Goal: Task Accomplishment & Management: Manage account settings

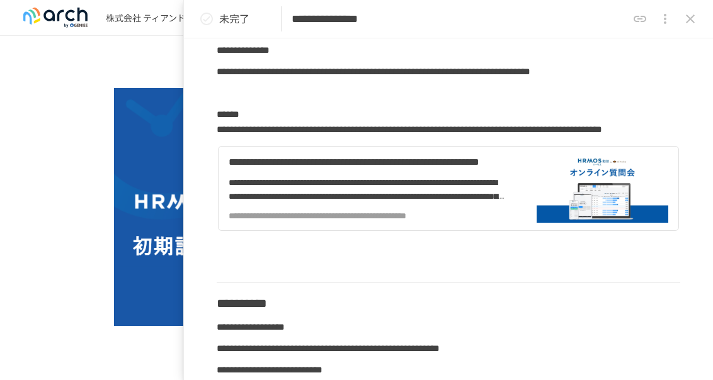
scroll to position [378, 0]
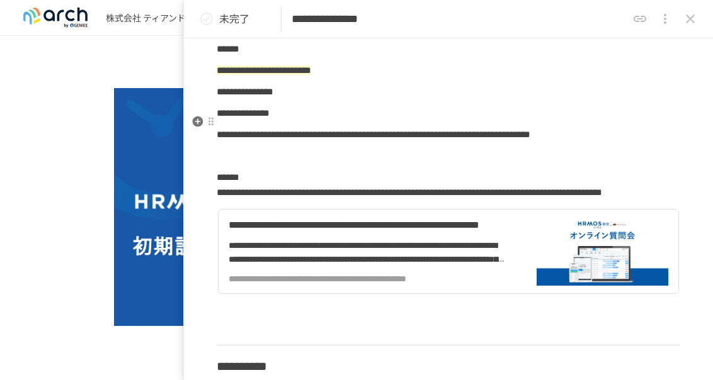
drag, startPoint x: 45, startPoint y: 200, endPoint x: 73, endPoint y: 198, distance: 28.4
click at [45, 200] on div at bounding box center [357, 207] width 648 height 238
click at [698, 20] on button "close drawer" at bounding box center [690, 18] width 25 height 25
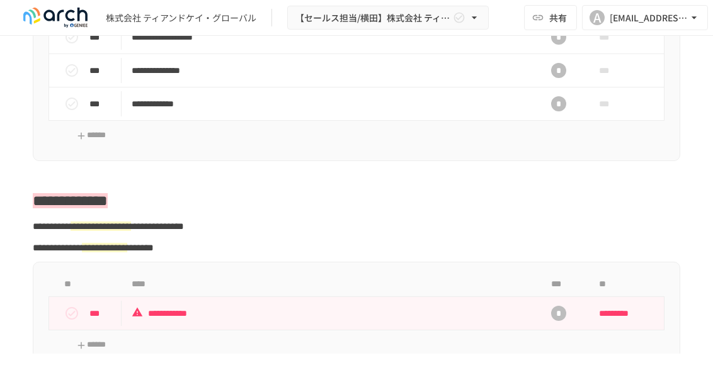
scroll to position [2079, 0]
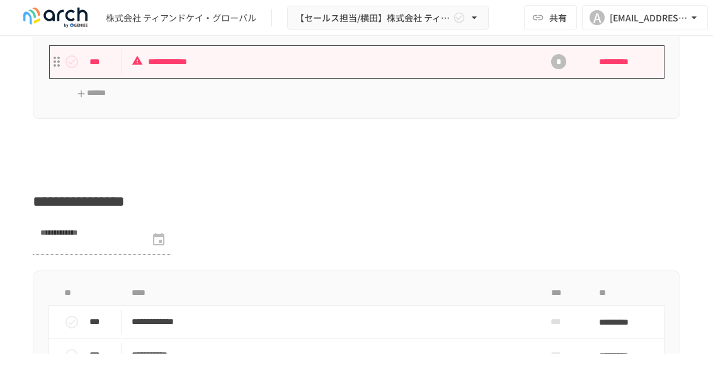
click at [302, 70] on p "**********" at bounding box center [325, 62] width 387 height 16
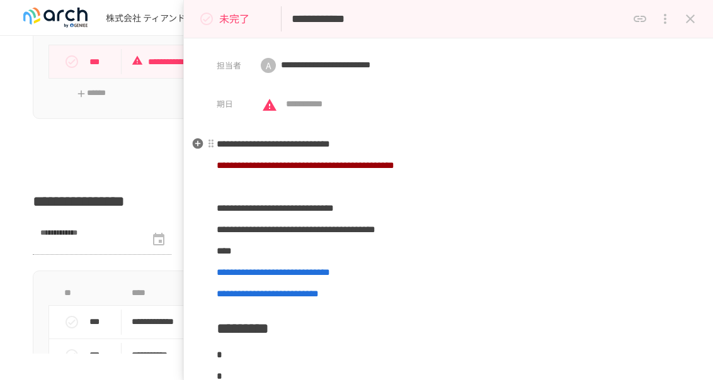
click at [229, 21] on p "未完了" at bounding box center [234, 19] width 30 height 16
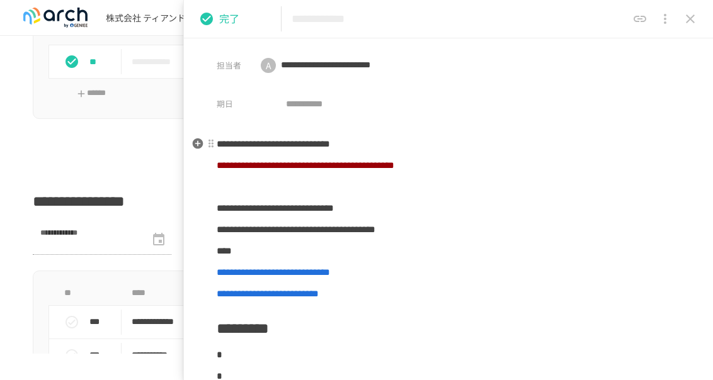
click at [690, 25] on icon "close drawer" at bounding box center [690, 18] width 15 height 15
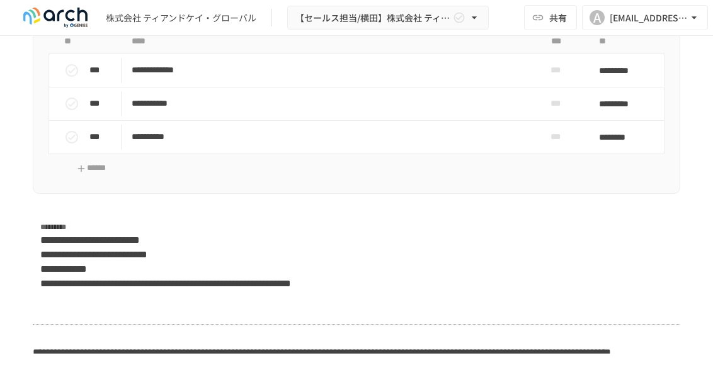
scroll to position [2394, 0]
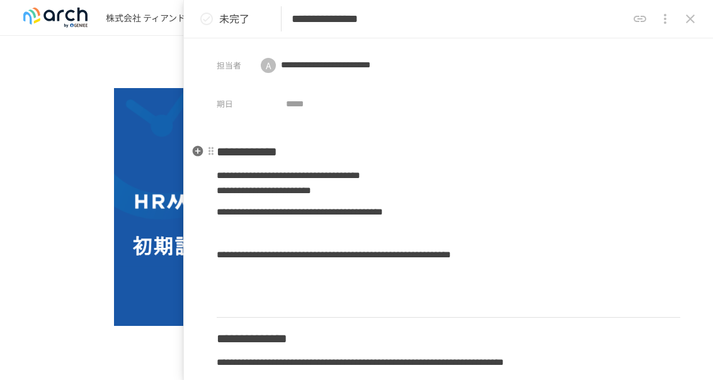
click at [210, 21] on icon "status" at bounding box center [206, 18] width 15 height 15
click at [685, 16] on icon "close drawer" at bounding box center [690, 18] width 15 height 15
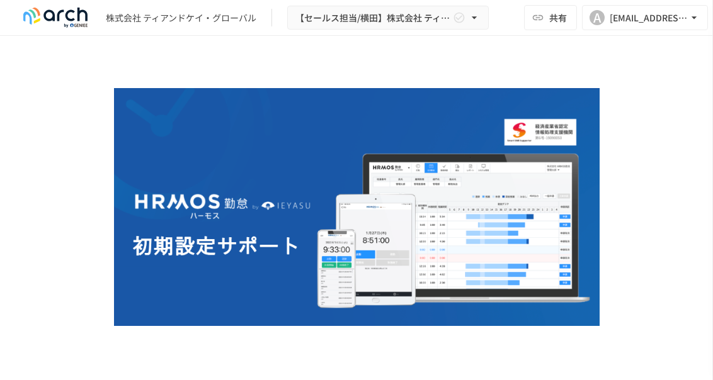
scroll to position [315, 0]
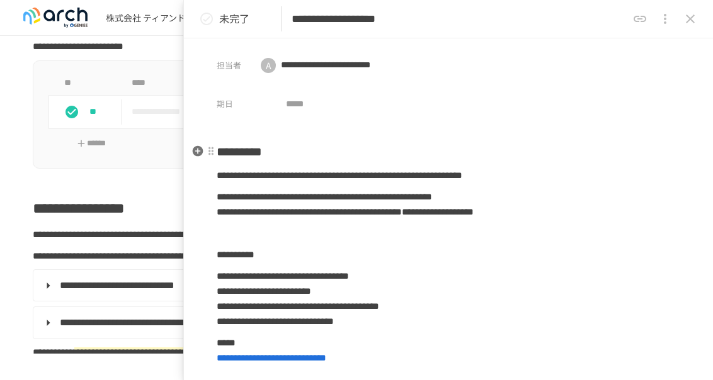
click at [213, 20] on icon "status" at bounding box center [206, 18] width 15 height 15
click at [684, 23] on icon "close drawer" at bounding box center [690, 18] width 15 height 15
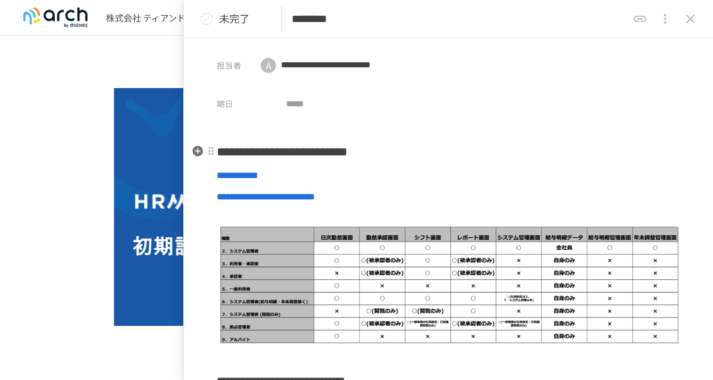
click at [208, 18] on icon "status" at bounding box center [206, 18] width 15 height 15
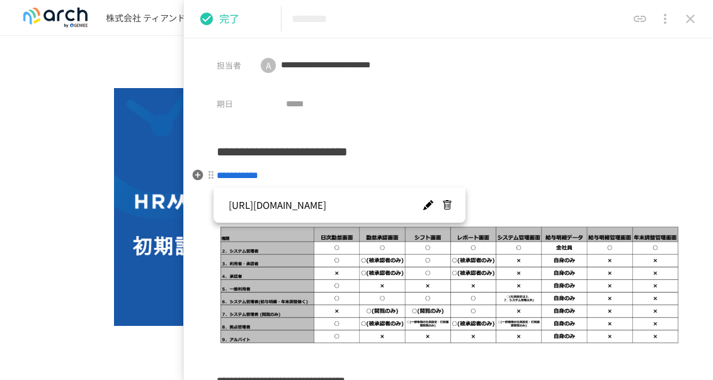
click at [258, 180] on span "**********" at bounding box center [238, 175] width 42 height 9
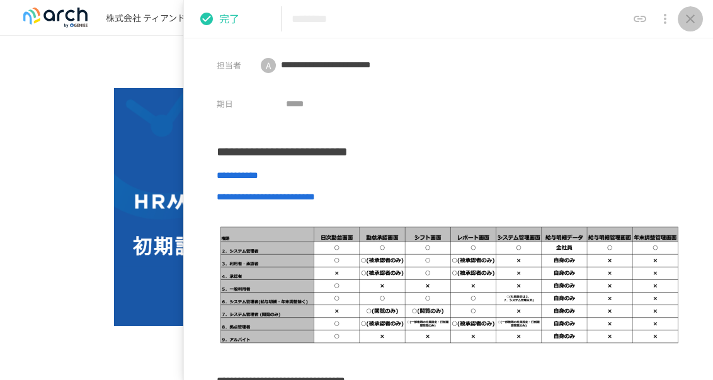
click at [693, 20] on icon "close drawer" at bounding box center [690, 18] width 15 height 15
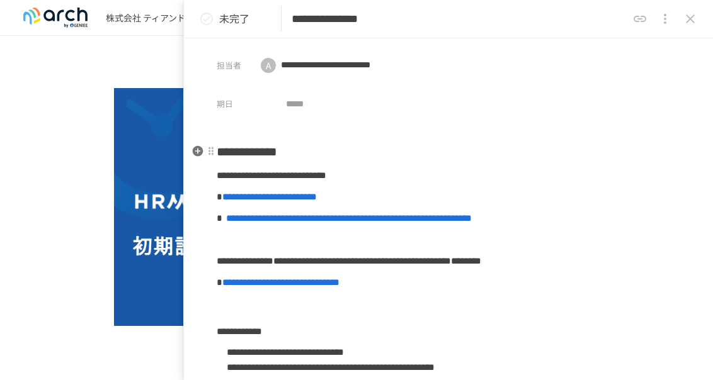
click at [212, 21] on icon "status" at bounding box center [206, 19] width 13 height 13
click at [699, 20] on button "close drawer" at bounding box center [690, 18] width 25 height 25
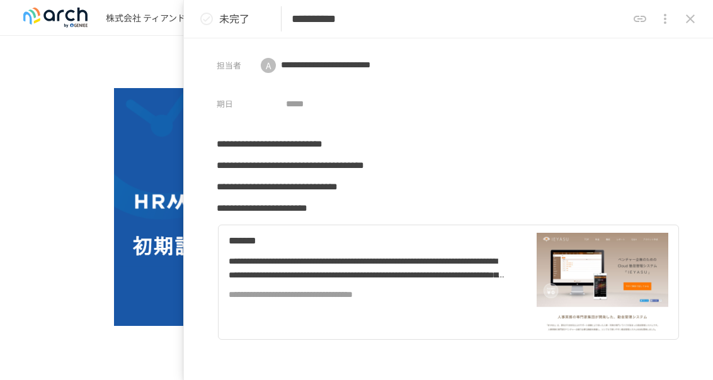
click at [241, 25] on p "未完了" at bounding box center [234, 19] width 30 height 16
click at [693, 17] on icon "close drawer" at bounding box center [690, 18] width 9 height 9
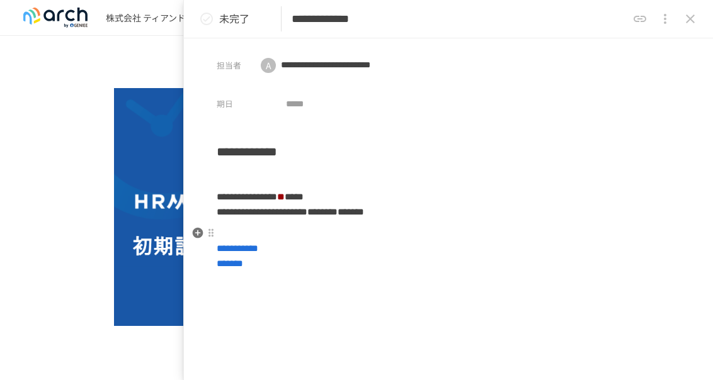
scroll to position [101, 0]
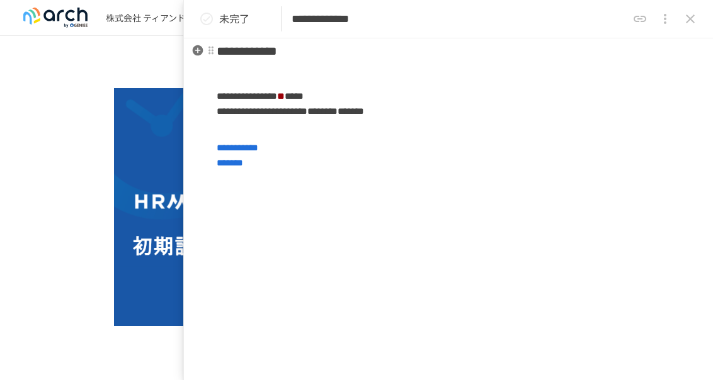
click at [223, 19] on p "未完了" at bounding box center [234, 19] width 30 height 16
click at [695, 26] on icon "close drawer" at bounding box center [690, 18] width 15 height 15
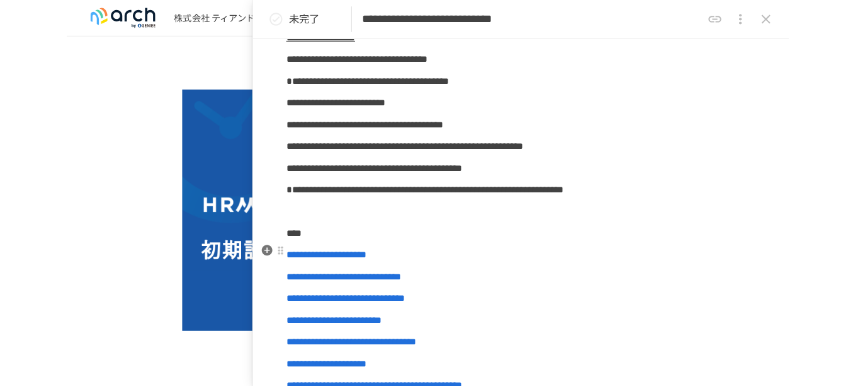
scroll to position [945, 0]
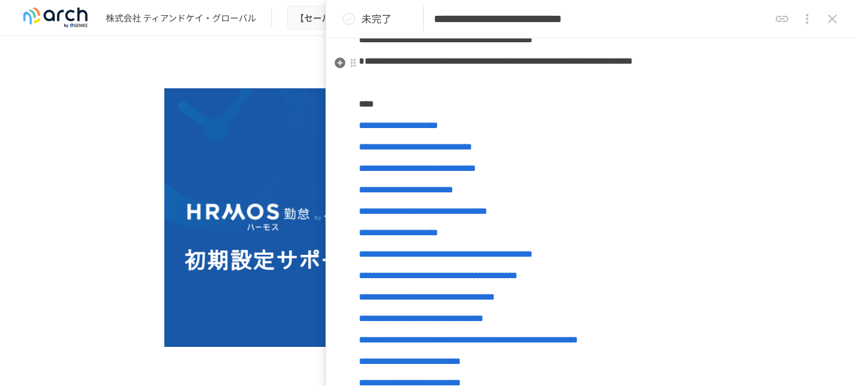
click at [712, 19] on icon "close drawer" at bounding box center [832, 18] width 15 height 15
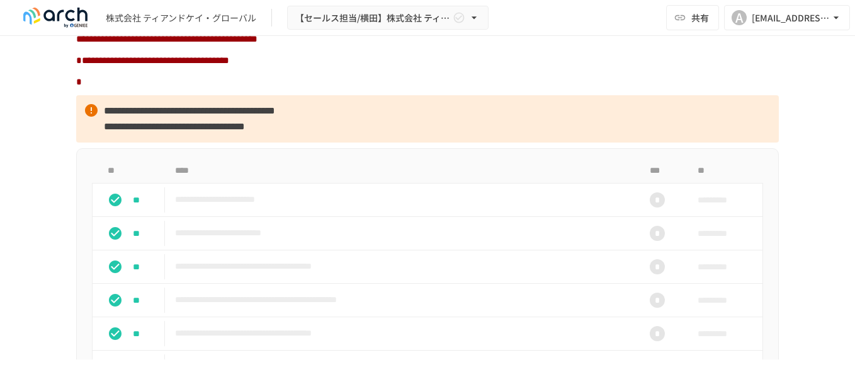
scroll to position [1134, 0]
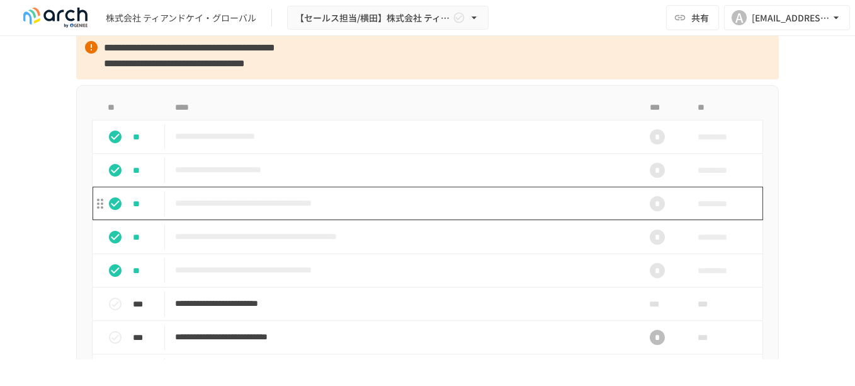
click at [299, 211] on p "**********" at bounding box center [401, 203] width 452 height 16
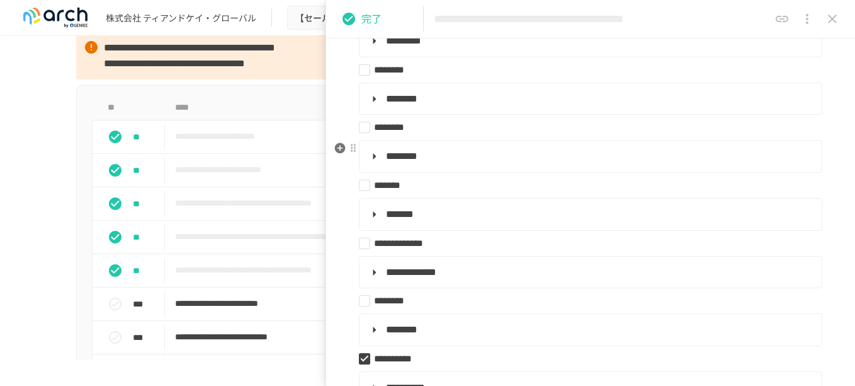
scroll to position [504, 0]
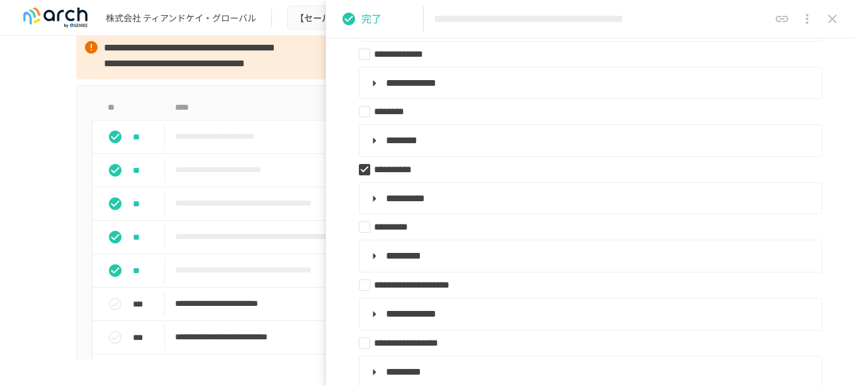
click at [712, 13] on icon "close drawer" at bounding box center [832, 18] width 15 height 15
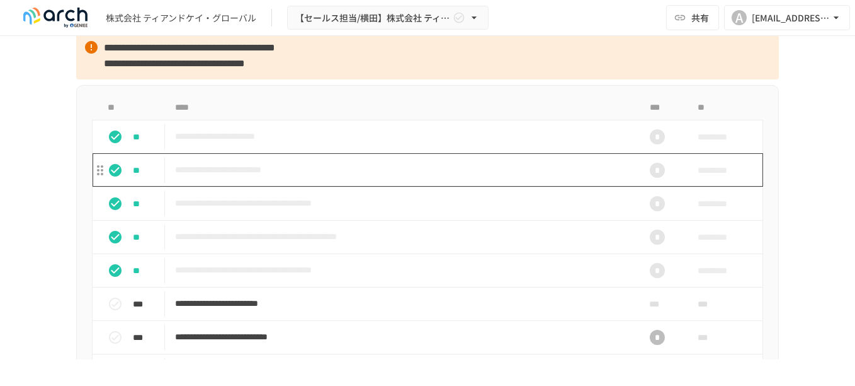
click at [315, 178] on p "**********" at bounding box center [401, 170] width 452 height 16
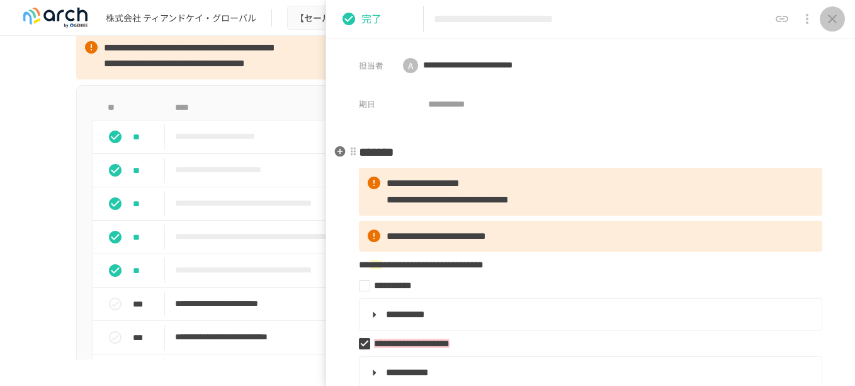
click at [712, 21] on icon "close drawer" at bounding box center [832, 18] width 15 height 15
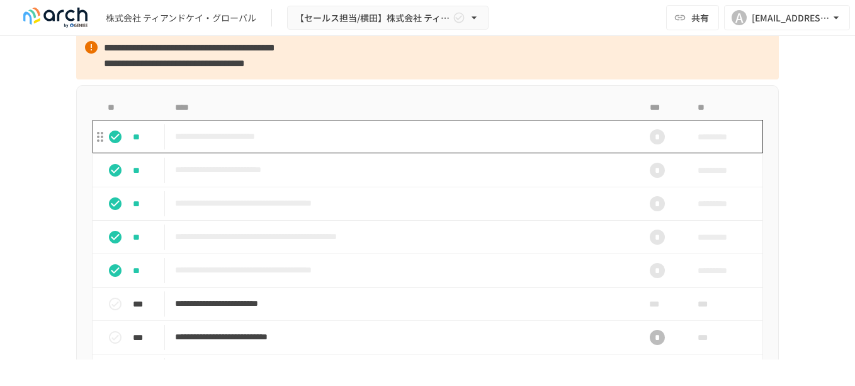
click at [354, 144] on p "**********" at bounding box center [401, 137] width 452 height 16
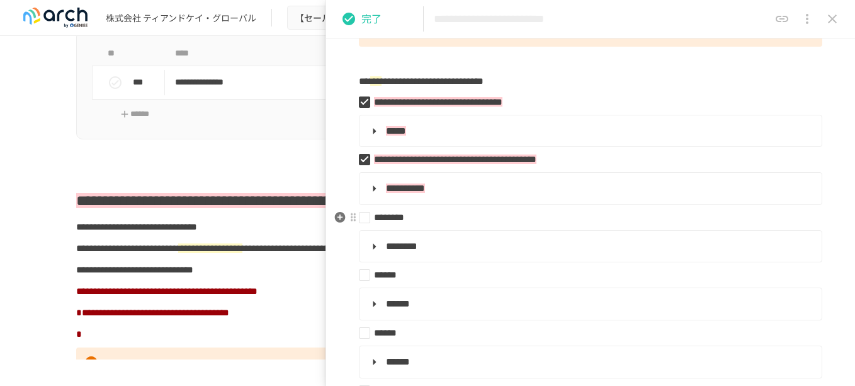
scroll to position [252, 0]
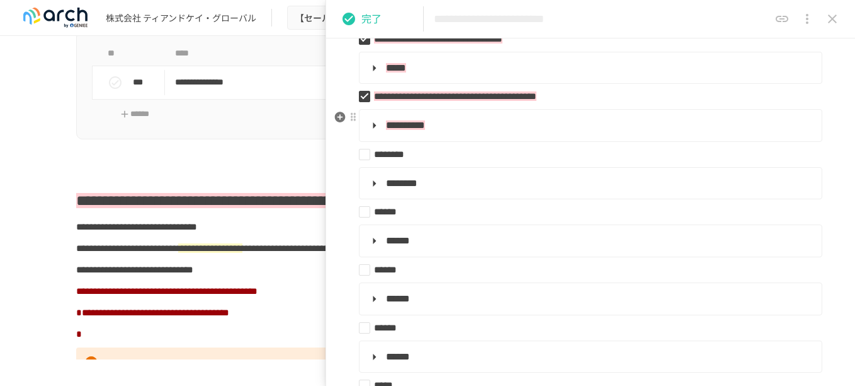
click at [525, 127] on summary "**********" at bounding box center [589, 125] width 445 height 16
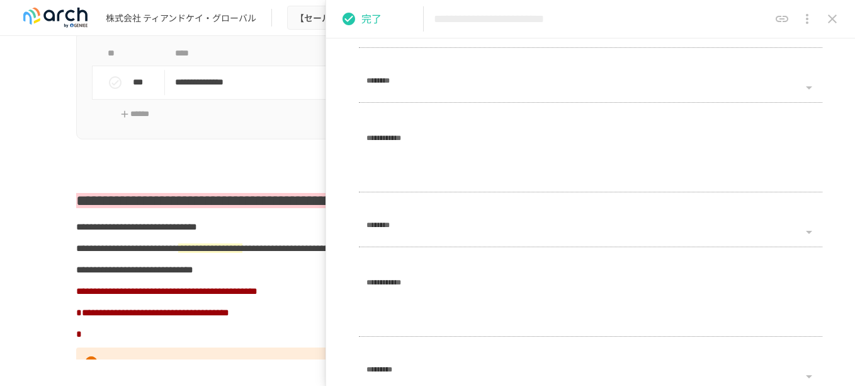
scroll to position [2583, 0]
click at [712, 21] on icon "close drawer" at bounding box center [832, 18] width 15 height 15
